Goal: Find specific page/section: Find specific page/section

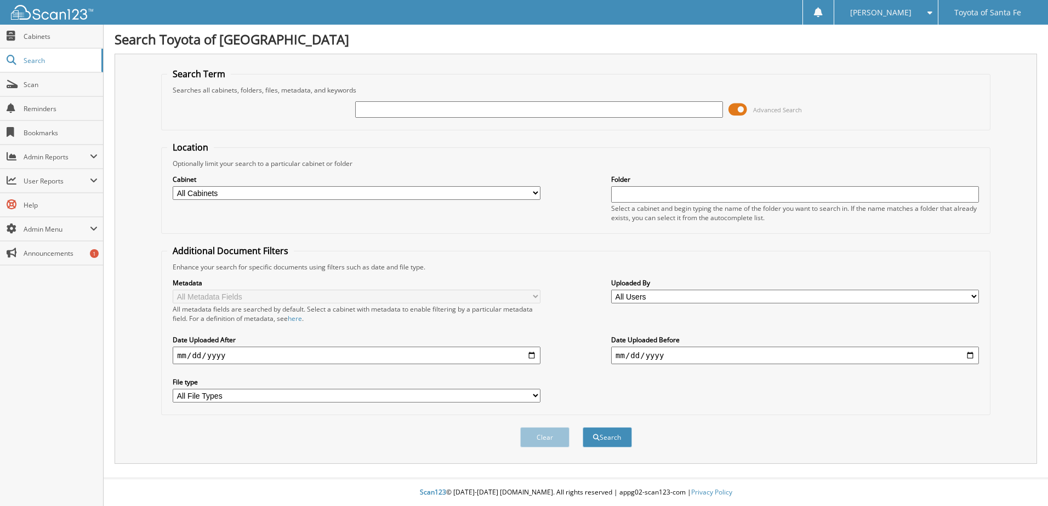
click at [608, 103] on input "text" at bounding box center [539, 109] width 368 height 16
type input "331689"
click at [583, 427] on button "Search" at bounding box center [607, 437] width 49 height 20
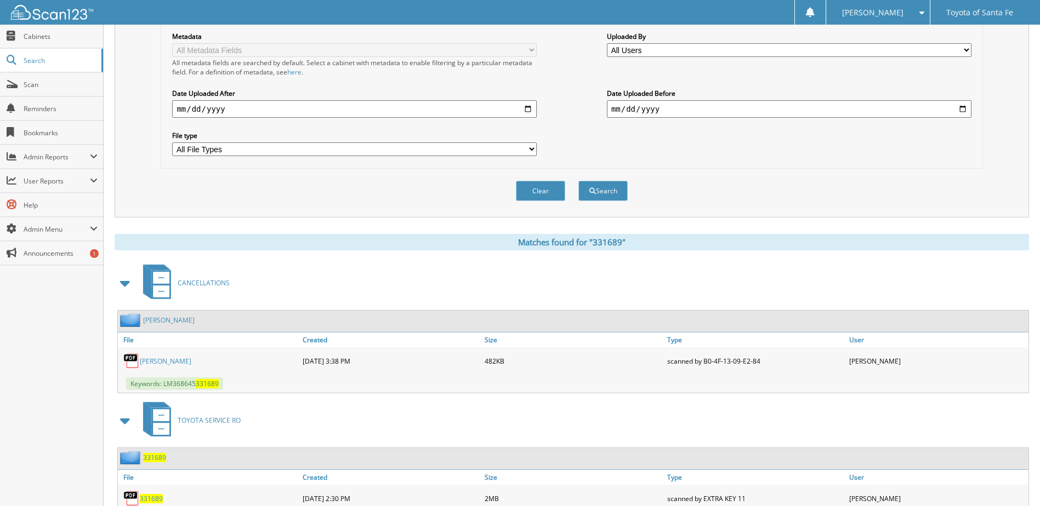
scroll to position [202, 0]
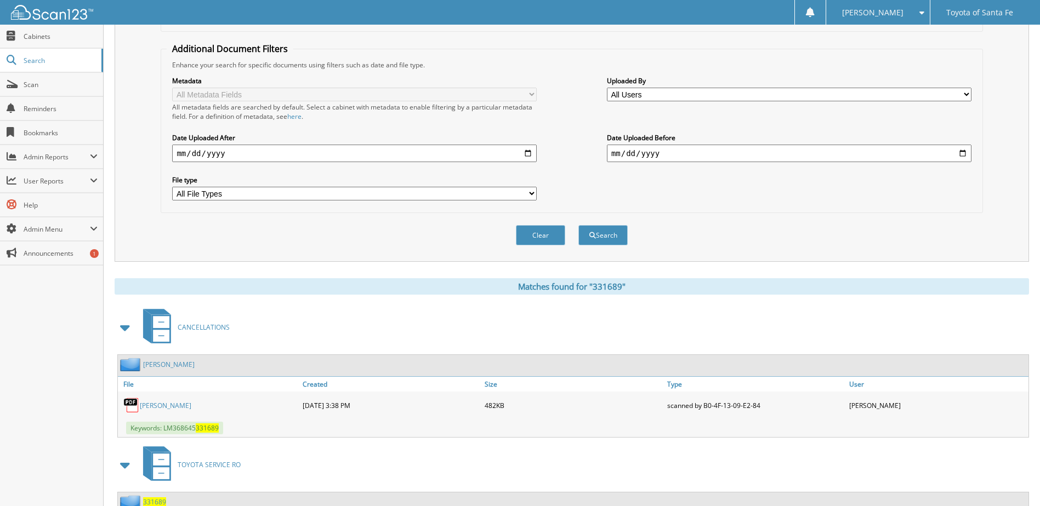
click at [191, 405] on link "[PERSON_NAME]" at bounding box center [166, 405] width 52 height 9
